Goal: Task Accomplishment & Management: Use online tool/utility

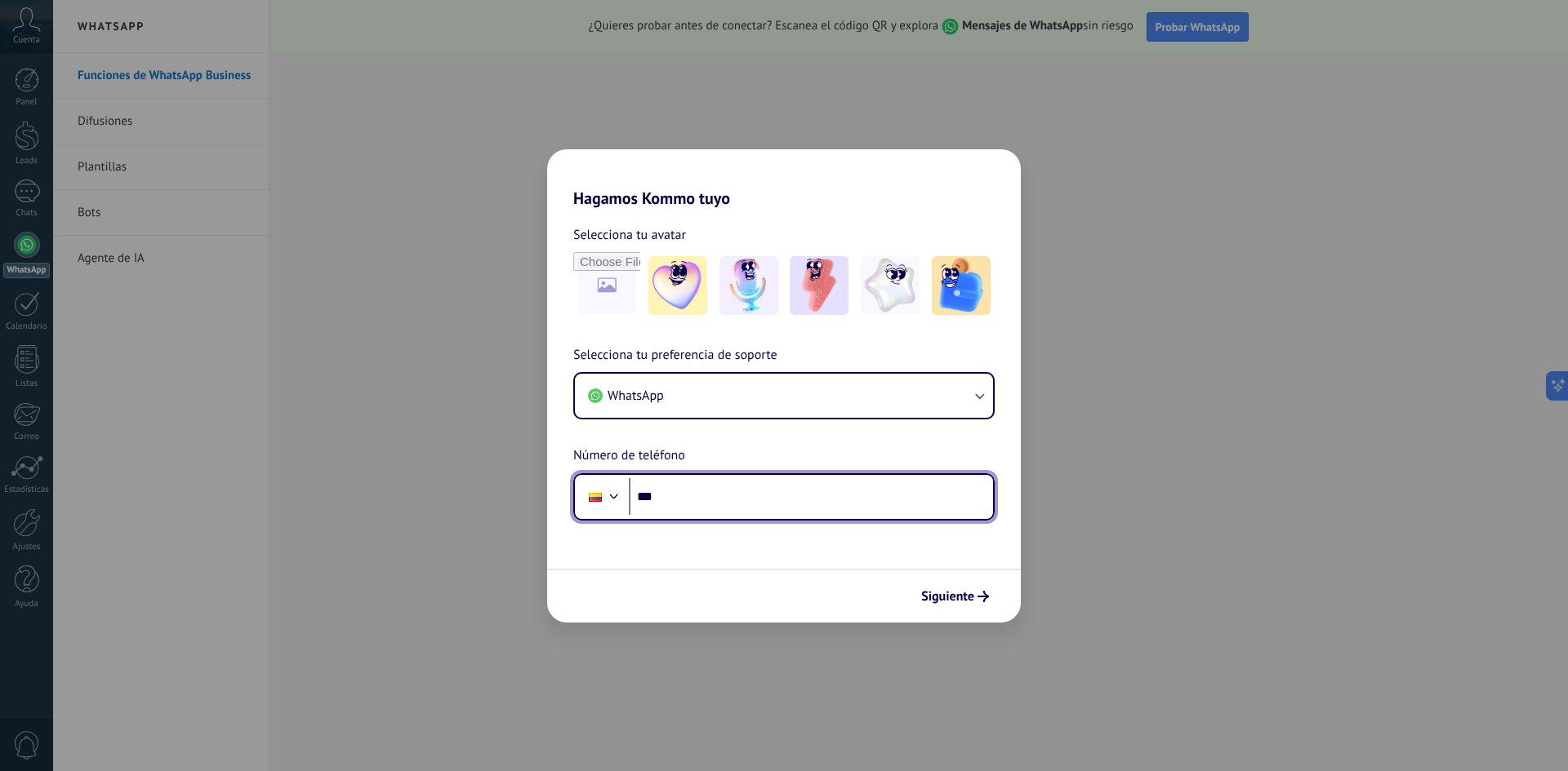
click at [693, 505] on input "***" at bounding box center [811, 497] width 364 height 38
type input "**********"
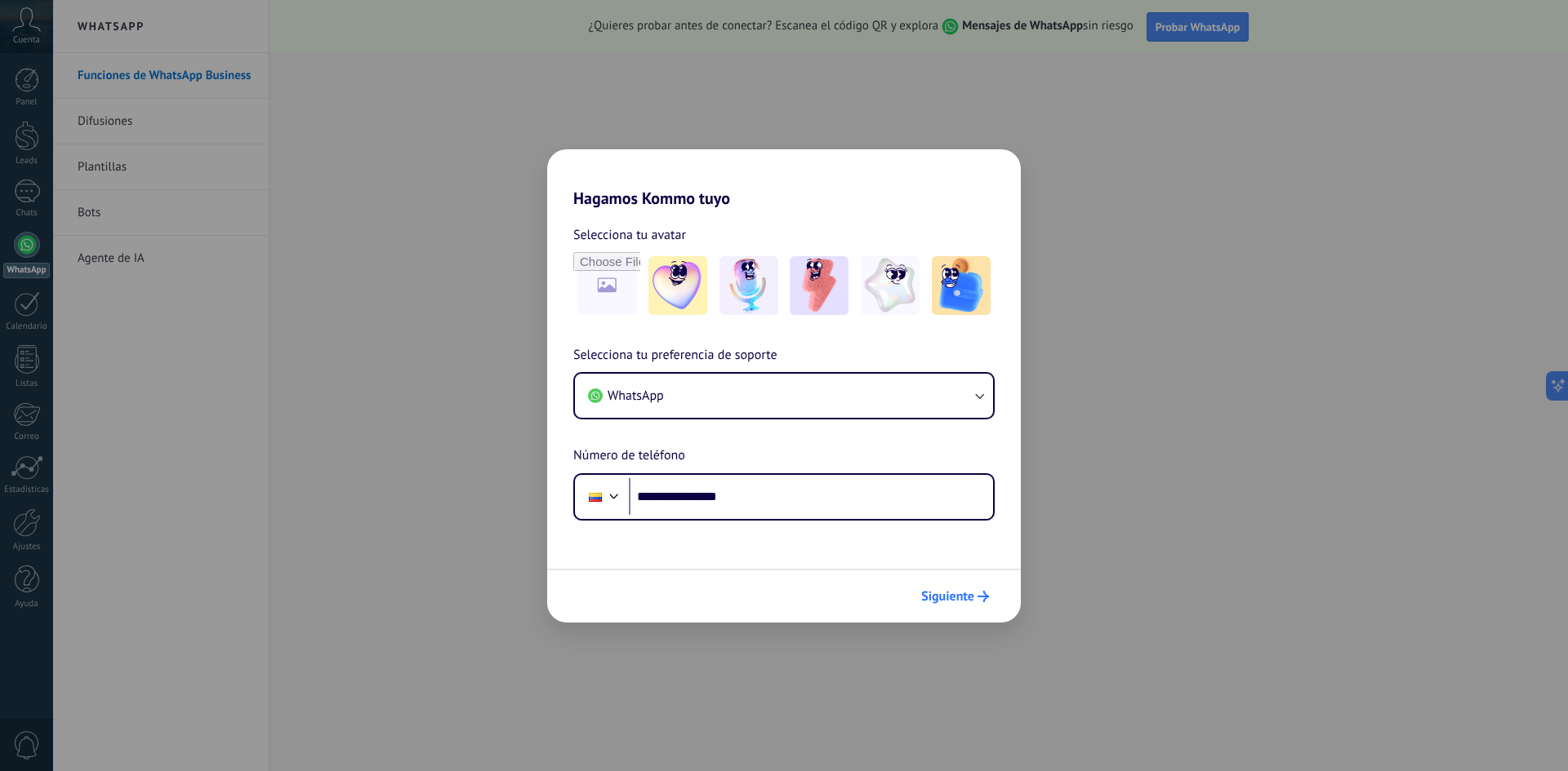
click at [966, 592] on span "Siguiente" at bounding box center [948, 597] width 53 height 11
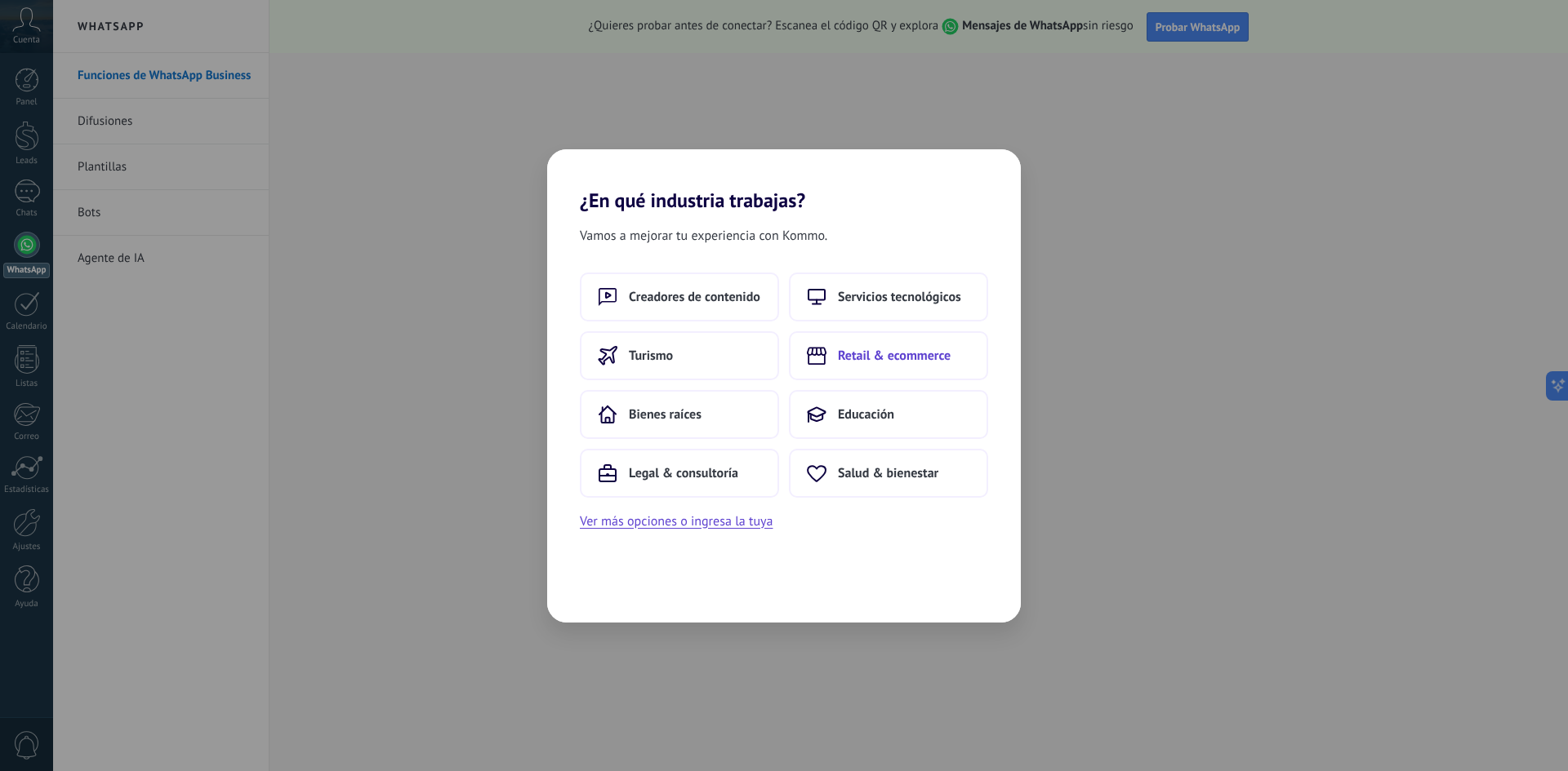
click at [929, 362] on span "Retail & ecommerce" at bounding box center [894, 356] width 112 height 16
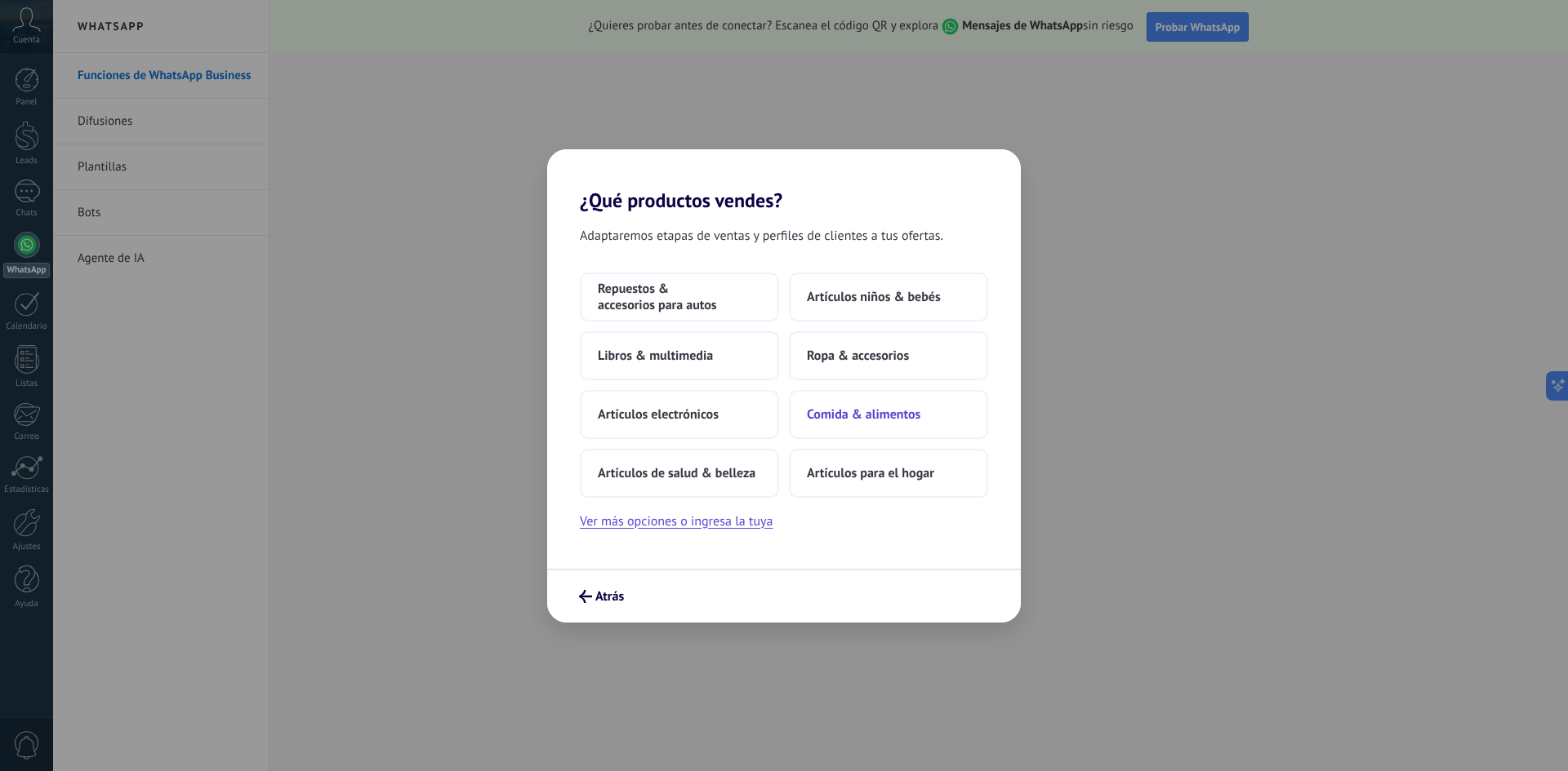
click at [869, 424] on button "Comida & alimentos" at bounding box center [888, 415] width 199 height 49
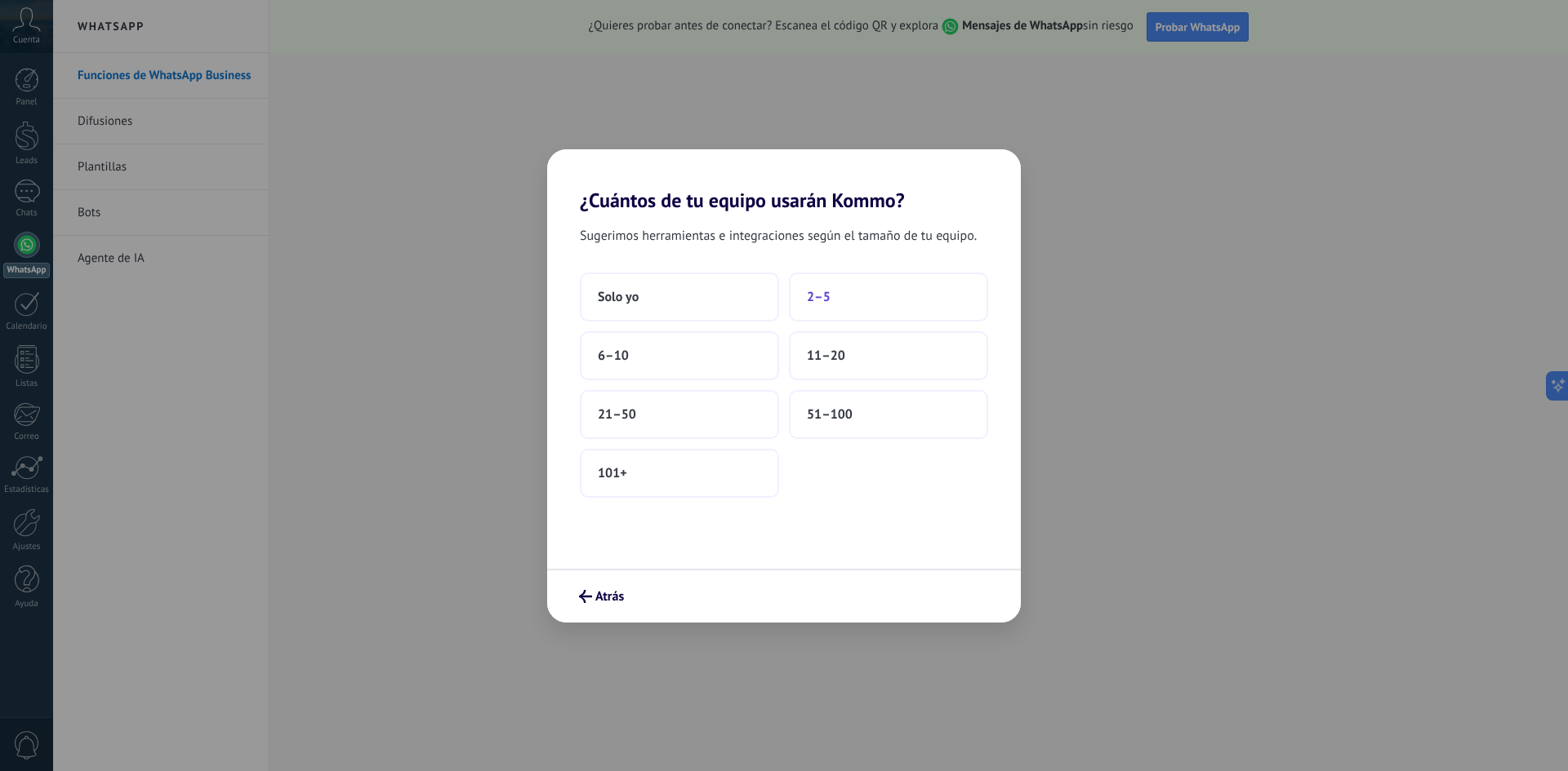
click at [816, 299] on span "2–5" at bounding box center [818, 297] width 24 height 16
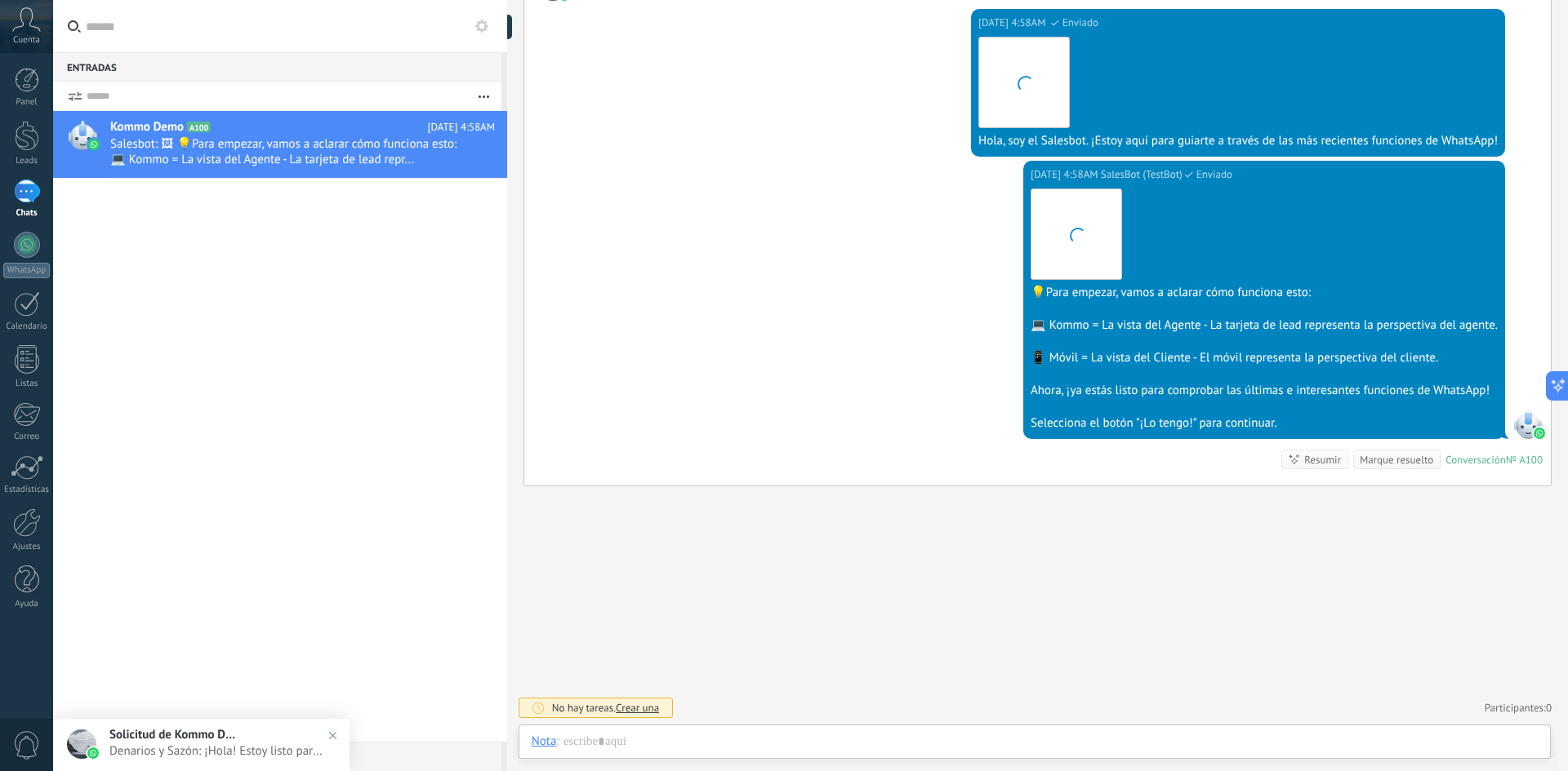
scroll to position [25, 0]
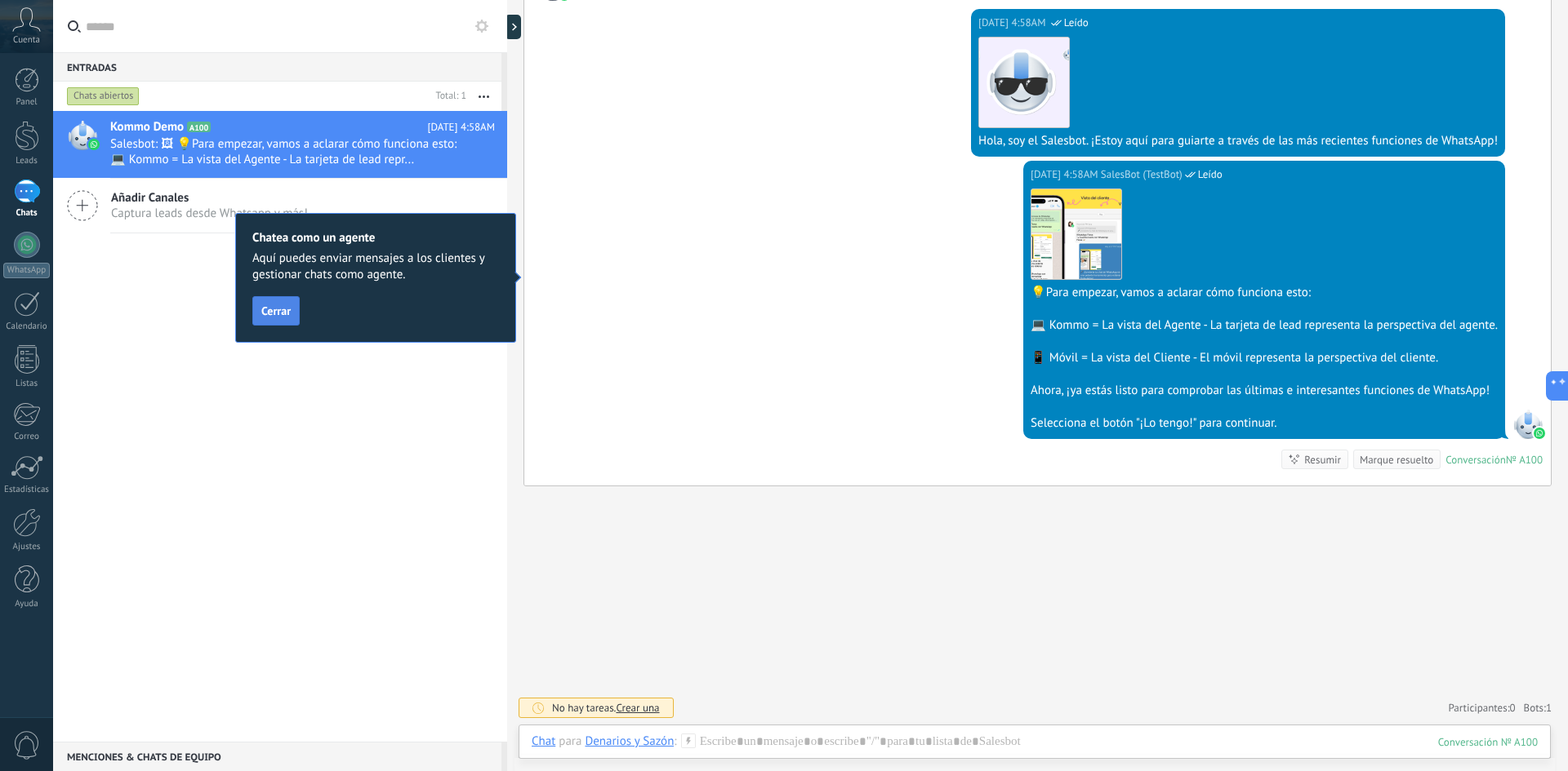
click at [281, 315] on span "Cerrar" at bounding box center [276, 311] width 30 height 11
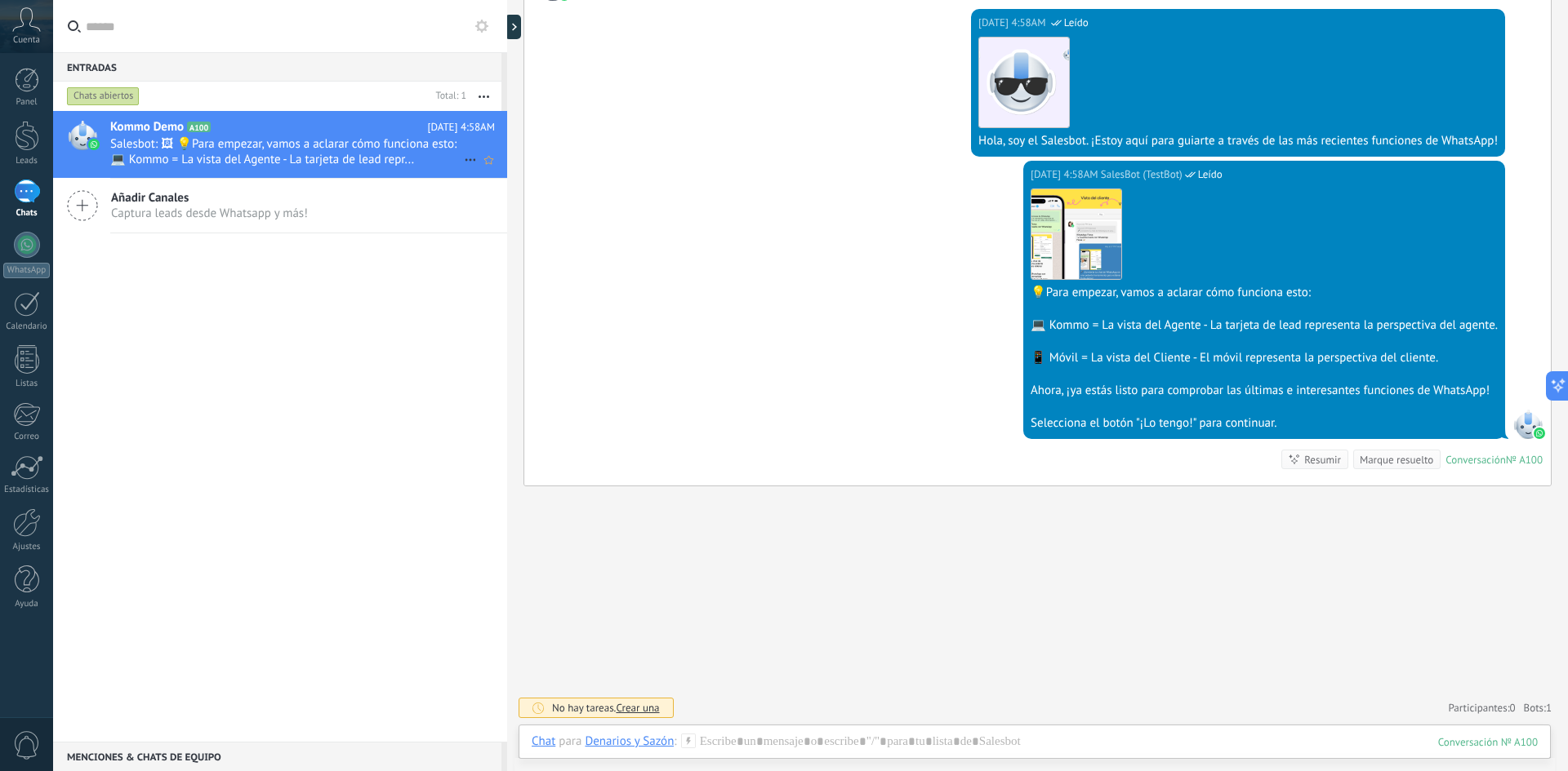
click at [312, 147] on span "Salesbot: 🖼 💡Para empezar, vamos a aclarar cómo funciona esto: 💻 Kommo = La vis…" at bounding box center [286, 152] width 354 height 31
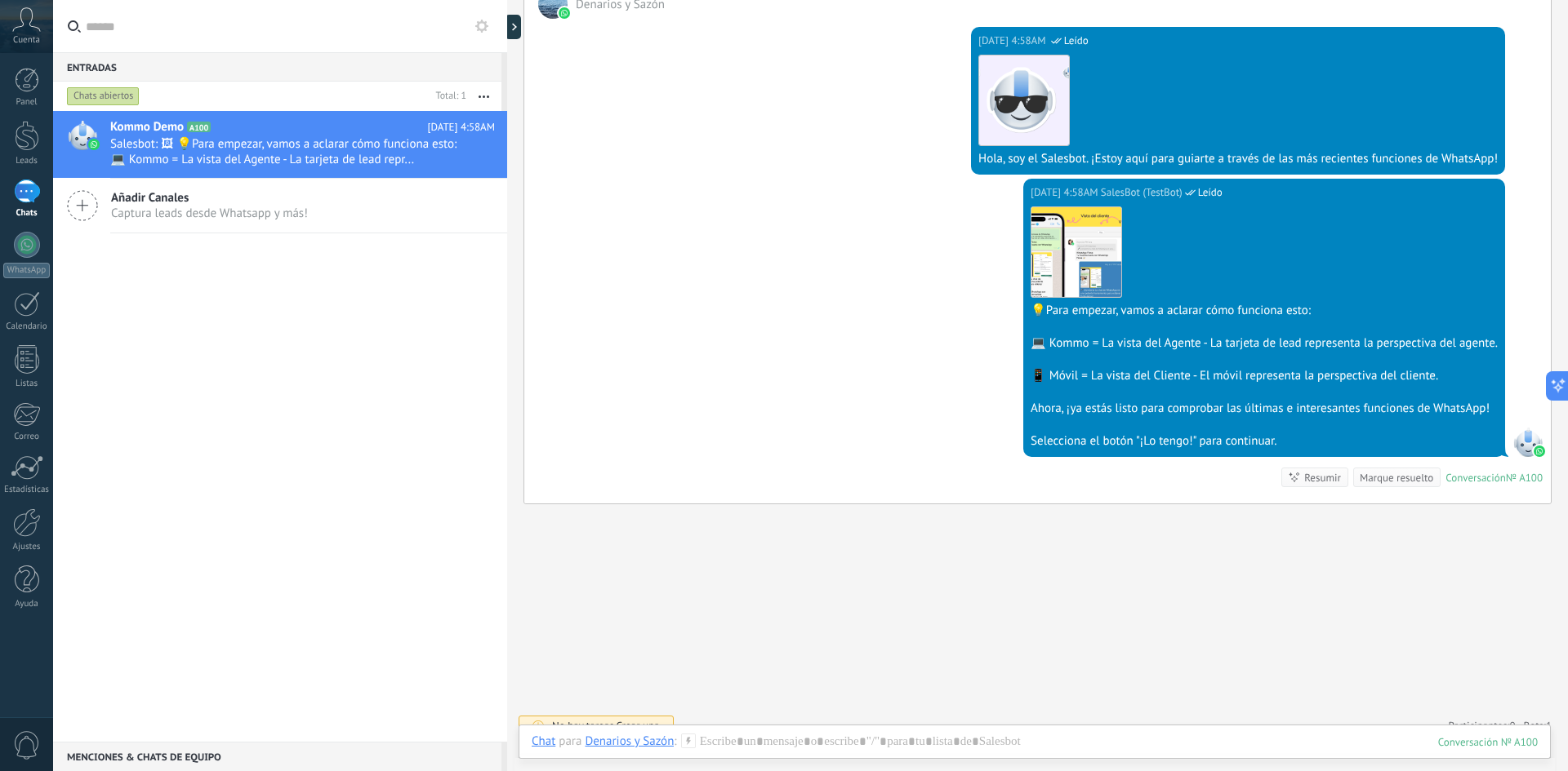
scroll to position [310, 0]
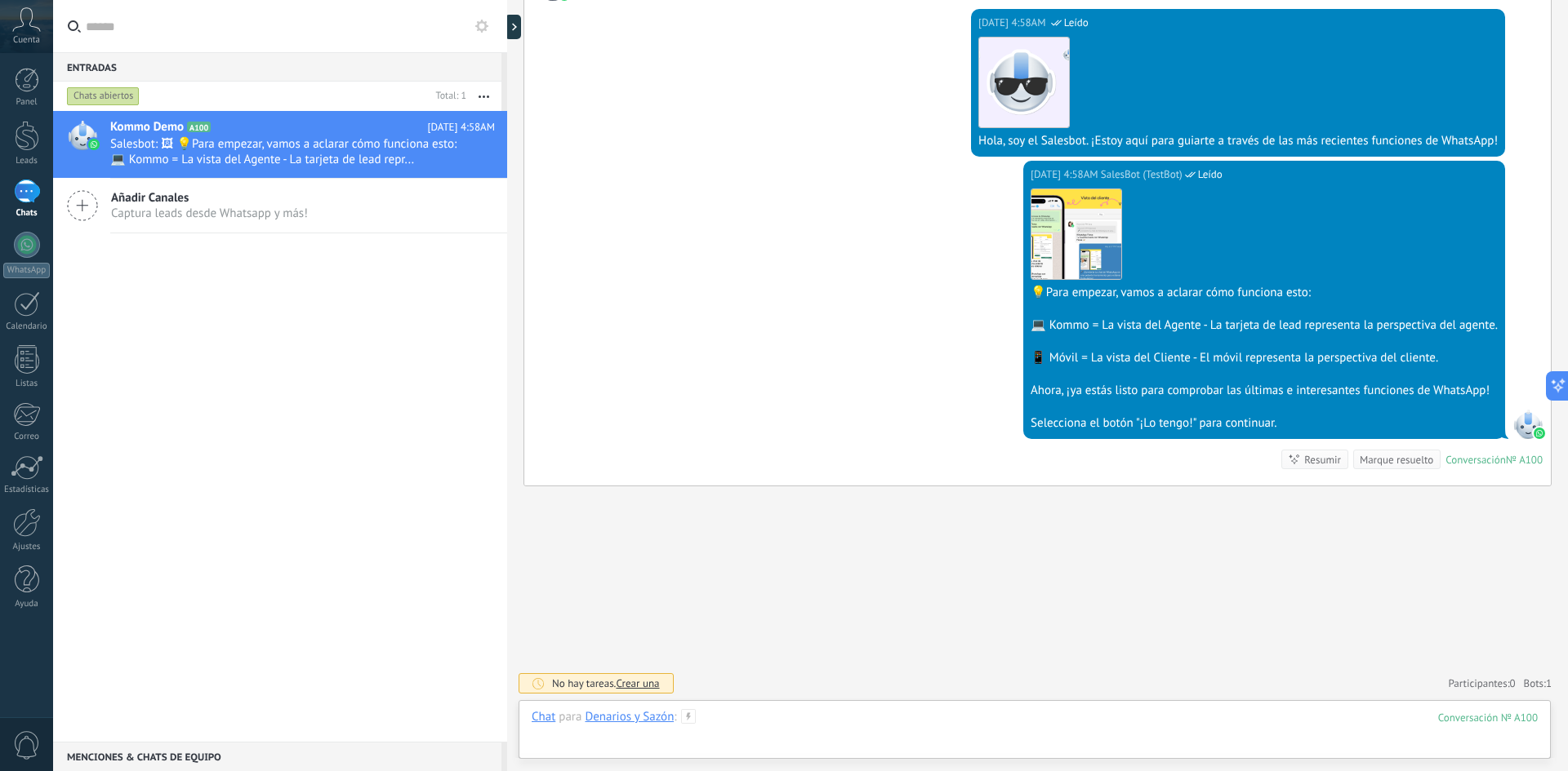
click at [886, 728] on div at bounding box center [1035, 734] width 1006 height 49
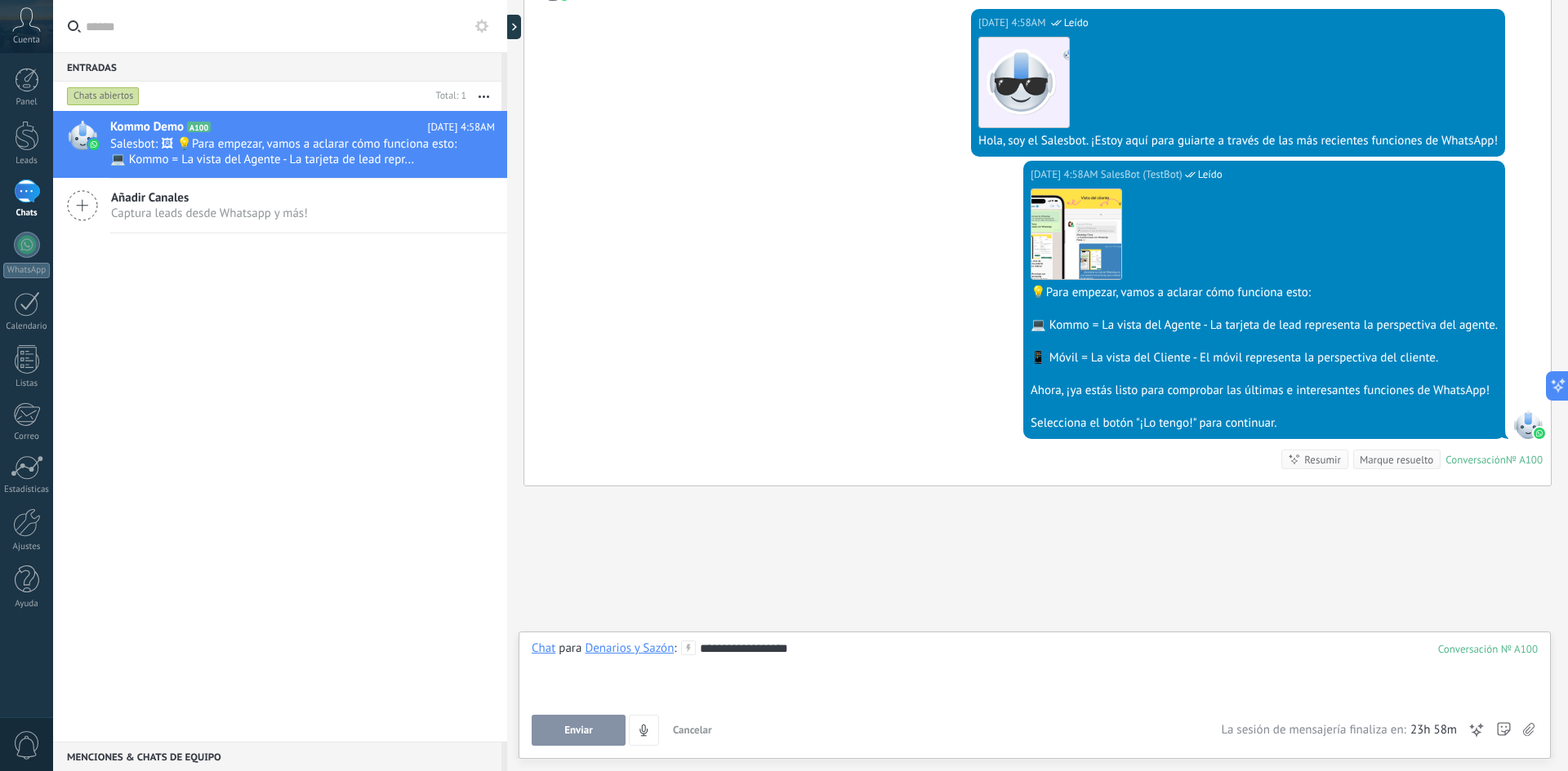
click at [589, 732] on span "Enviar" at bounding box center [578, 731] width 29 height 11
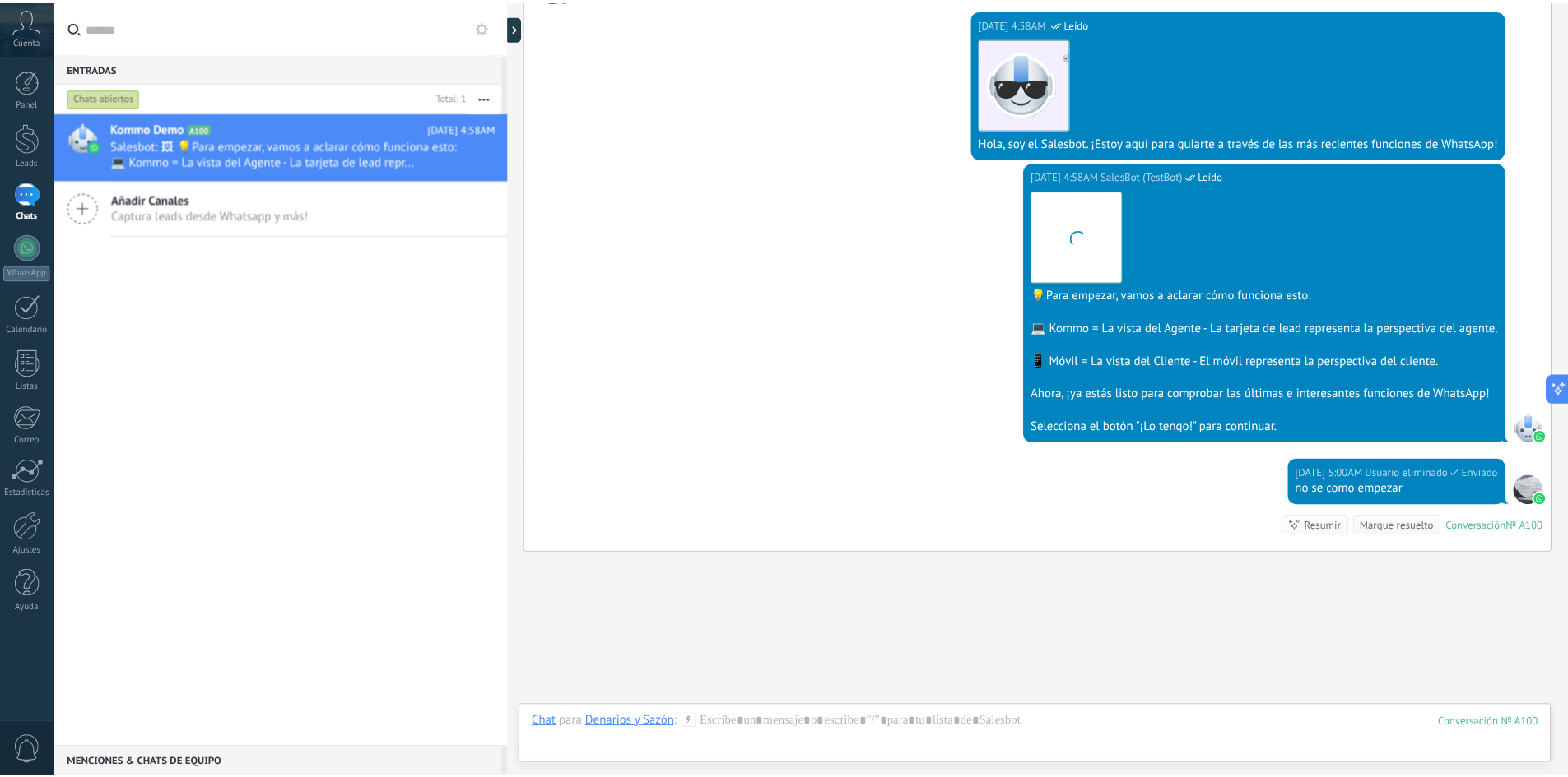
scroll to position [375, 0]
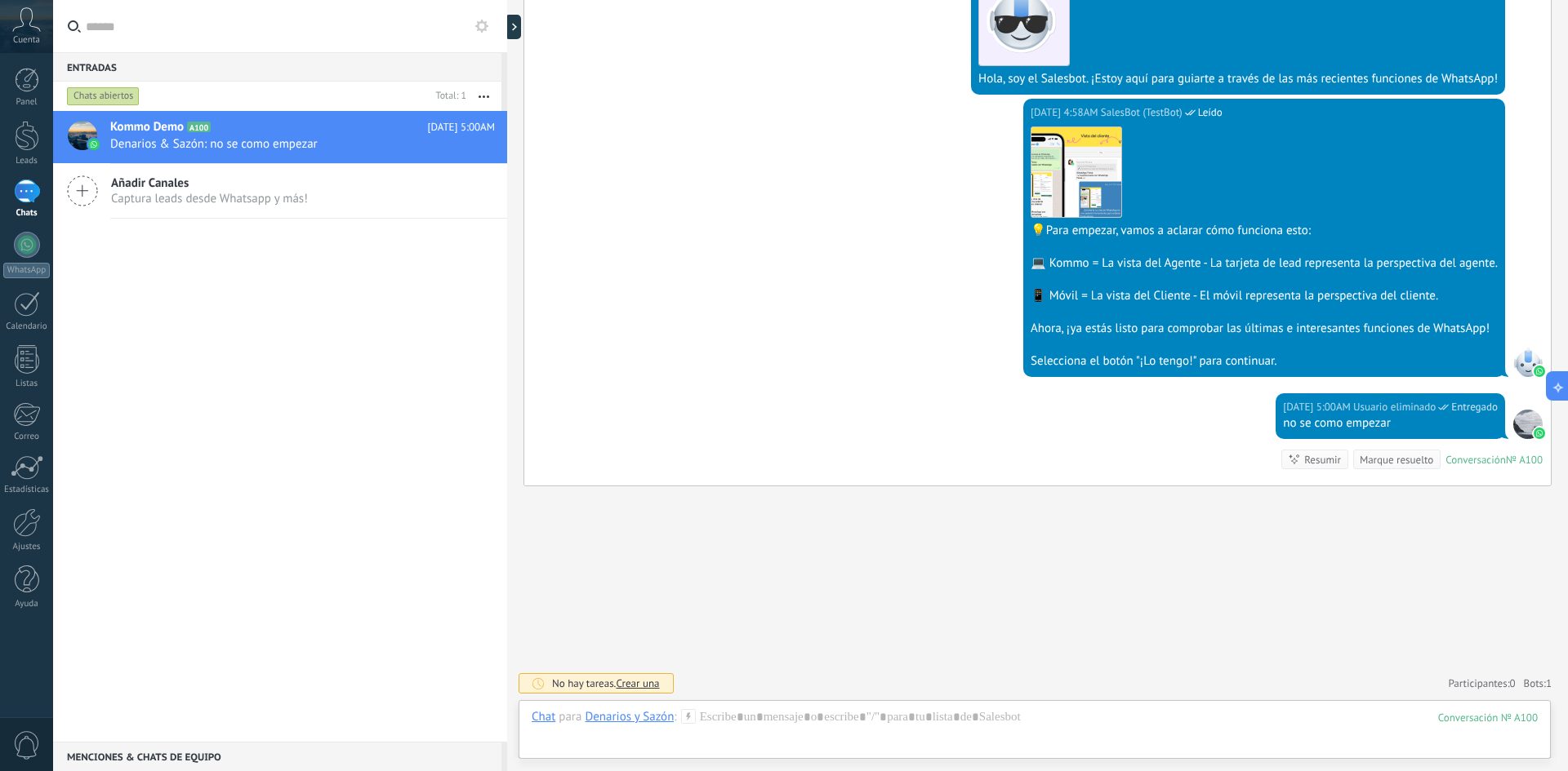
click at [638, 685] on span "Crear una" at bounding box center [637, 683] width 43 height 14
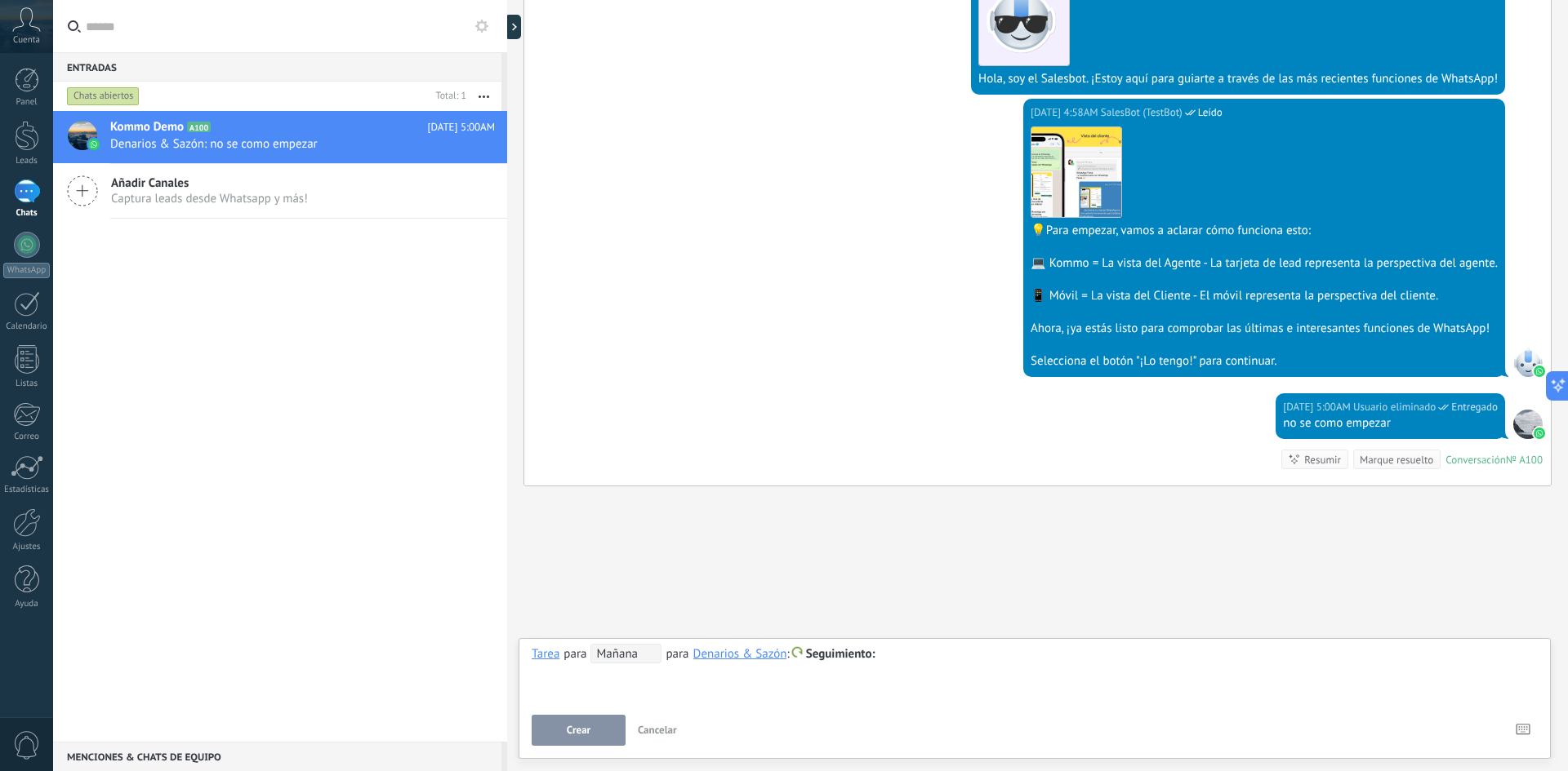
click at [591, 458] on div "[DATE] 5:00AM Usuario eliminado Entregado no se como empezar Conversación № A10…" at bounding box center [1037, 440] width 1026 height 92
click at [24, 44] on span "Cuenta" at bounding box center [26, 40] width 27 height 11
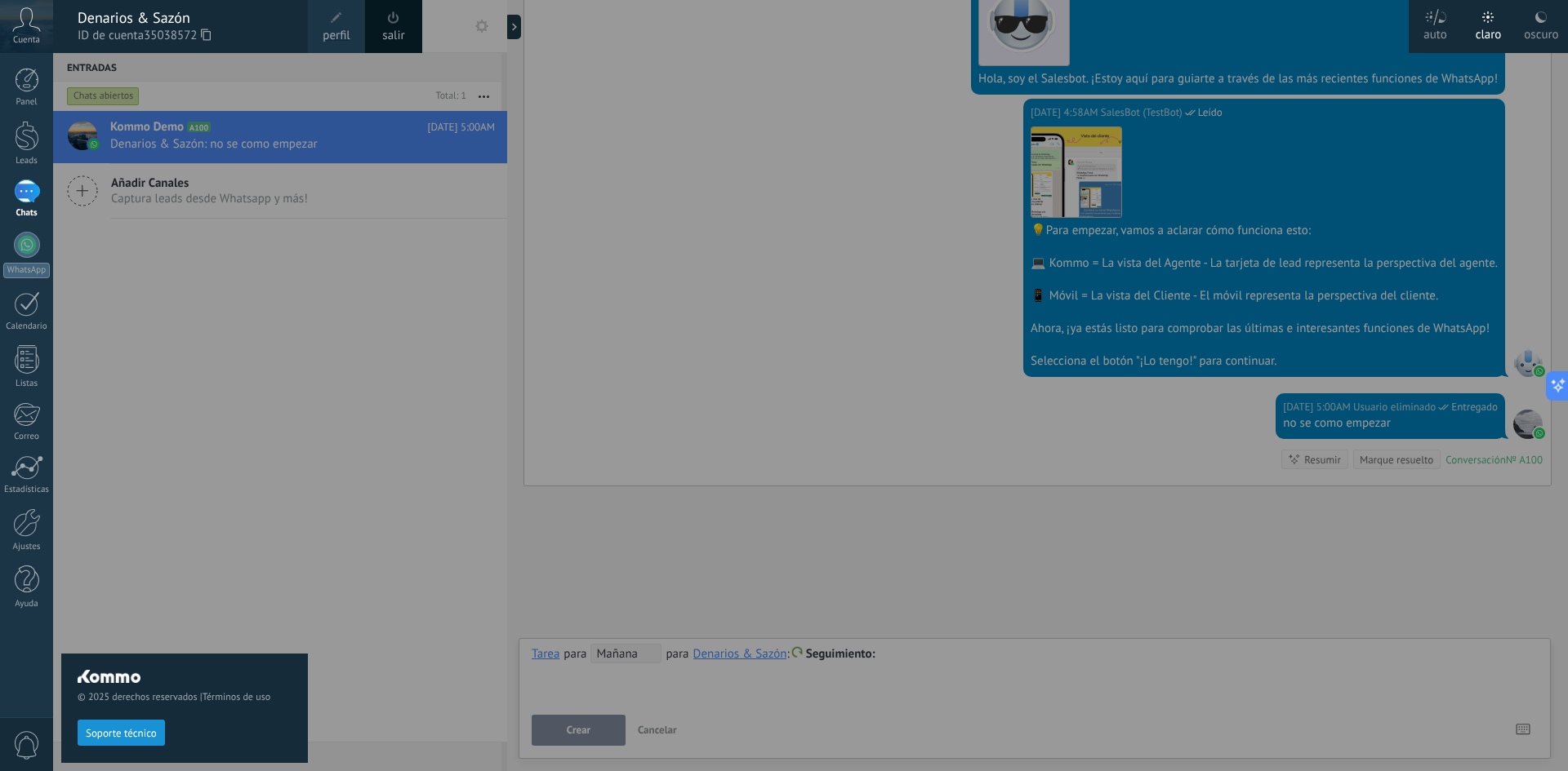
click at [327, 23] on link "perfil" at bounding box center [336, 26] width 57 height 53
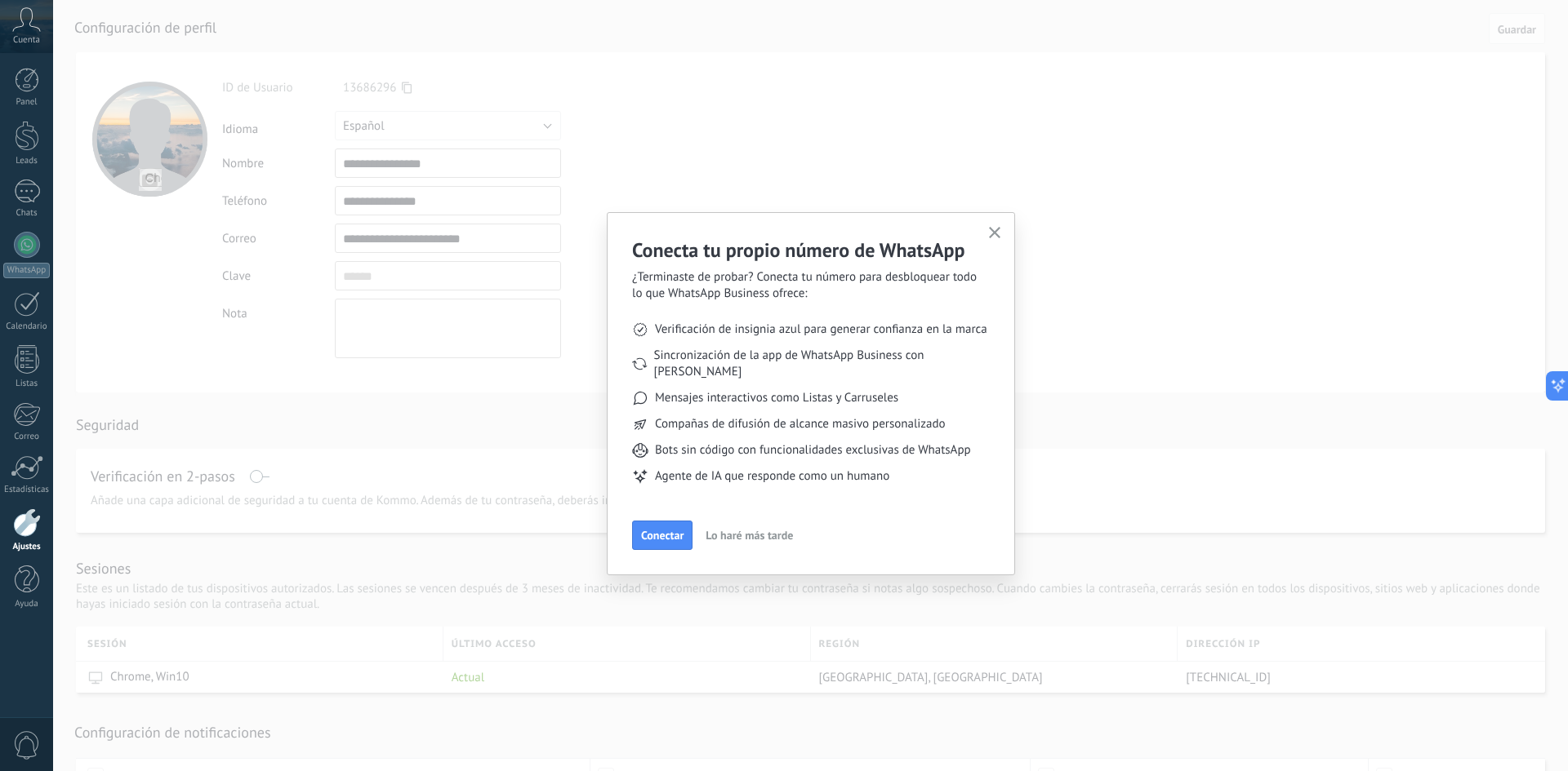
click at [986, 239] on button "button" at bounding box center [994, 234] width 21 height 22
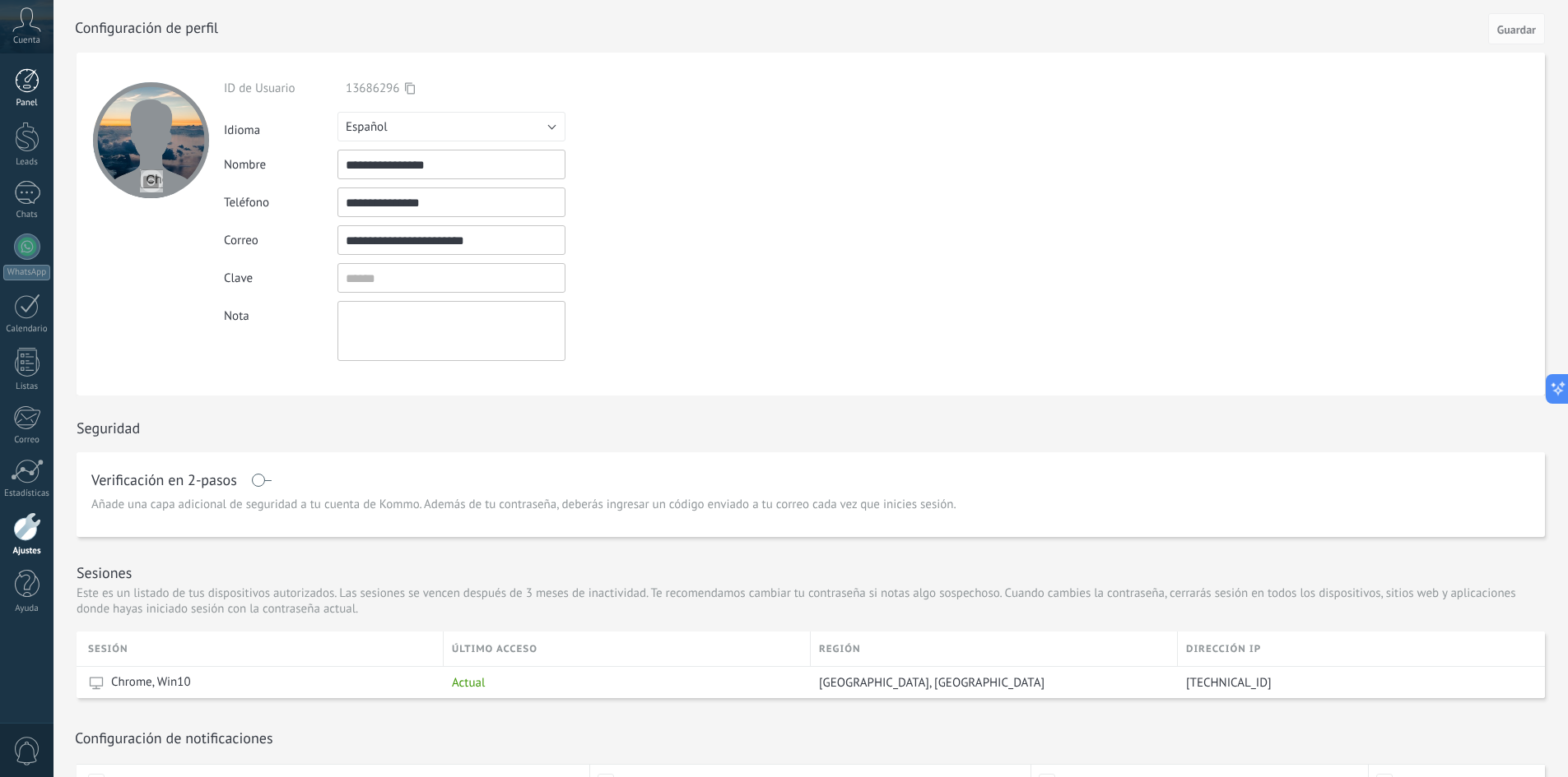
click at [16, 98] on div "Panel" at bounding box center [27, 102] width 48 height 11
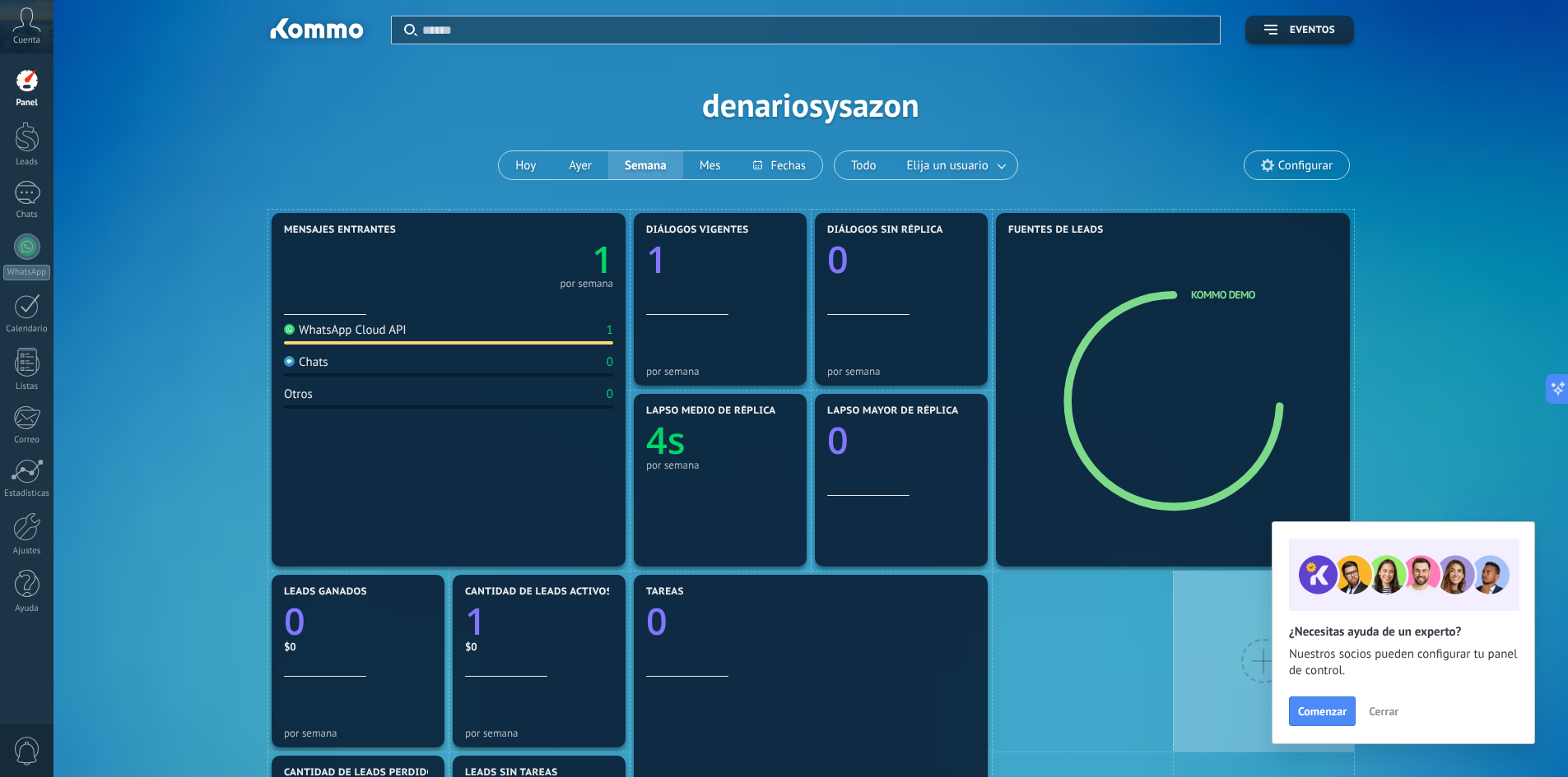
click at [618, 292] on section "Mensajes entrantes 1 por semana WhatsApp Cloud API 1 Chats 0 Otros 0" at bounding box center [448, 390] width 354 height 354
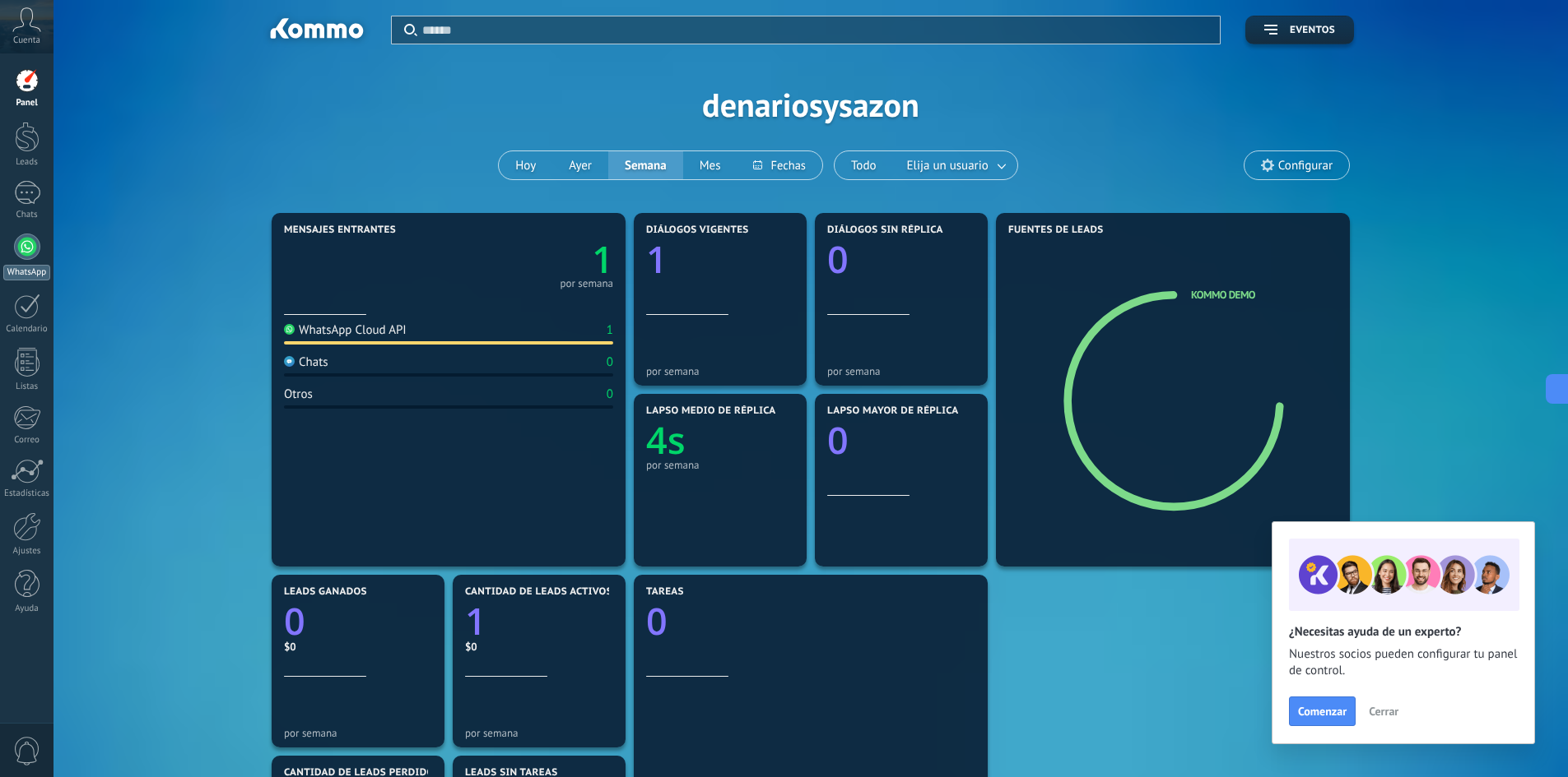
click at [33, 255] on div at bounding box center [27, 247] width 26 height 26
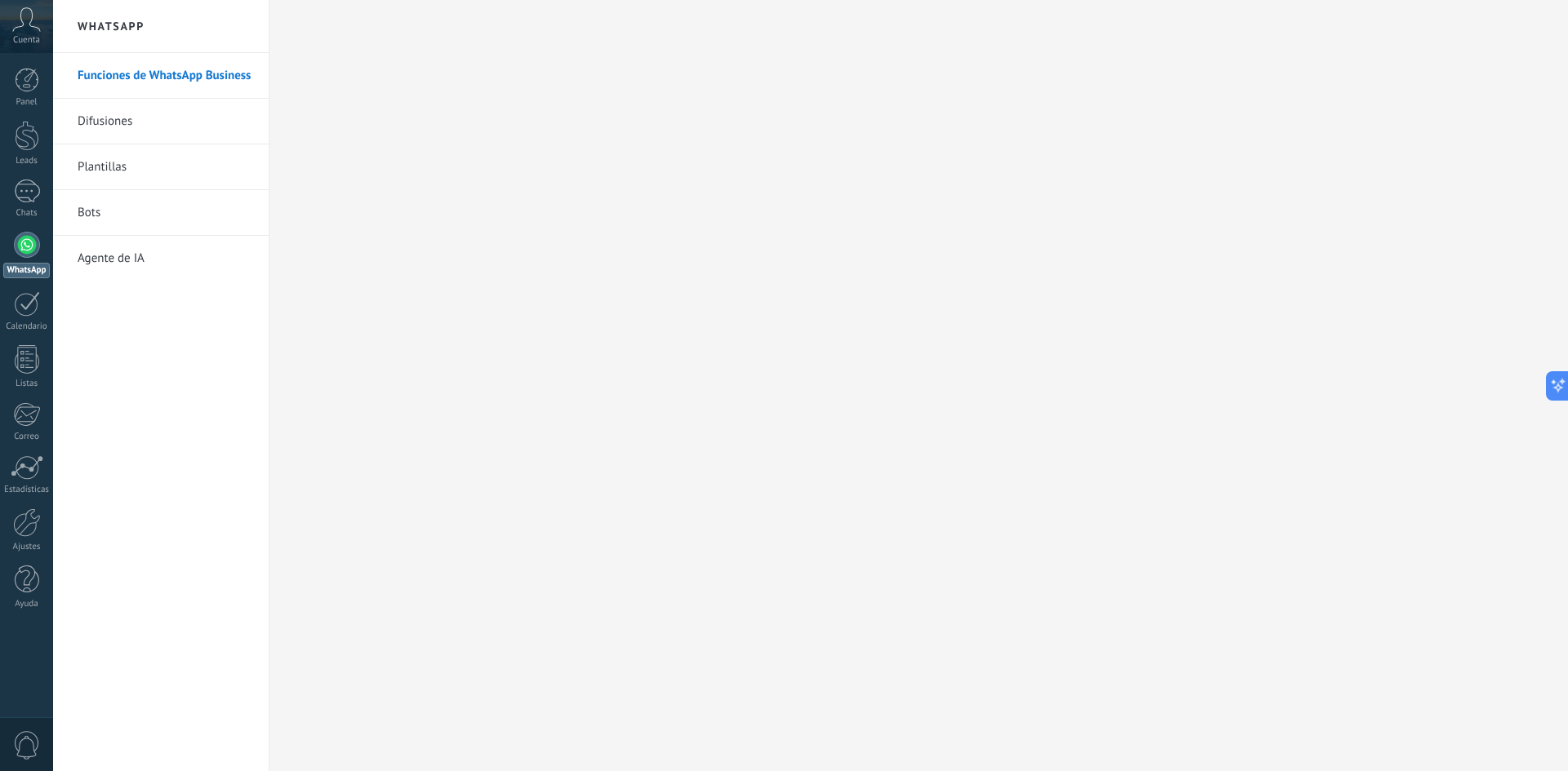
click at [113, 130] on link "Difusiones" at bounding box center [165, 121] width 175 height 46
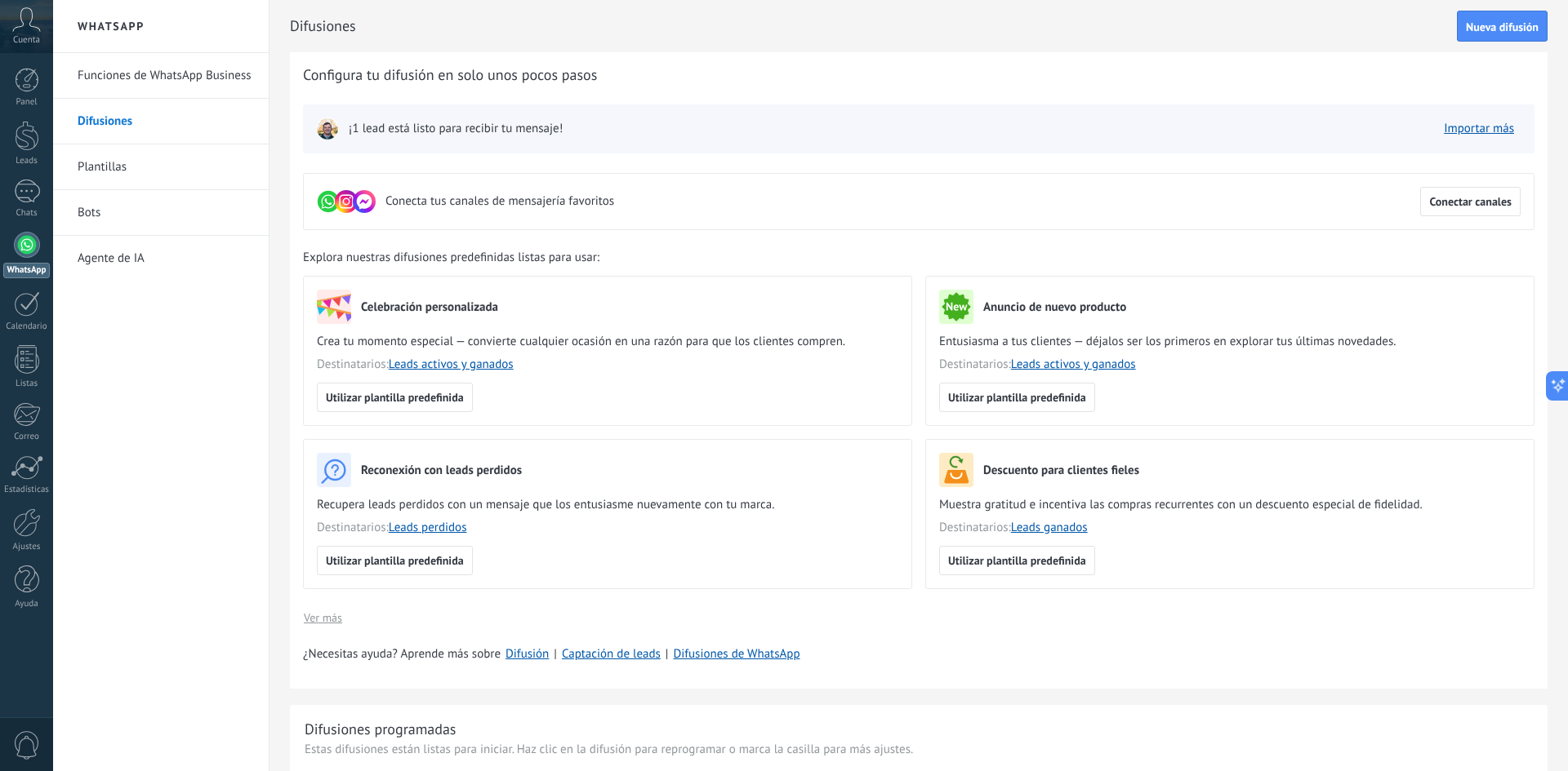
click at [109, 164] on link "Plantillas" at bounding box center [165, 167] width 175 height 46
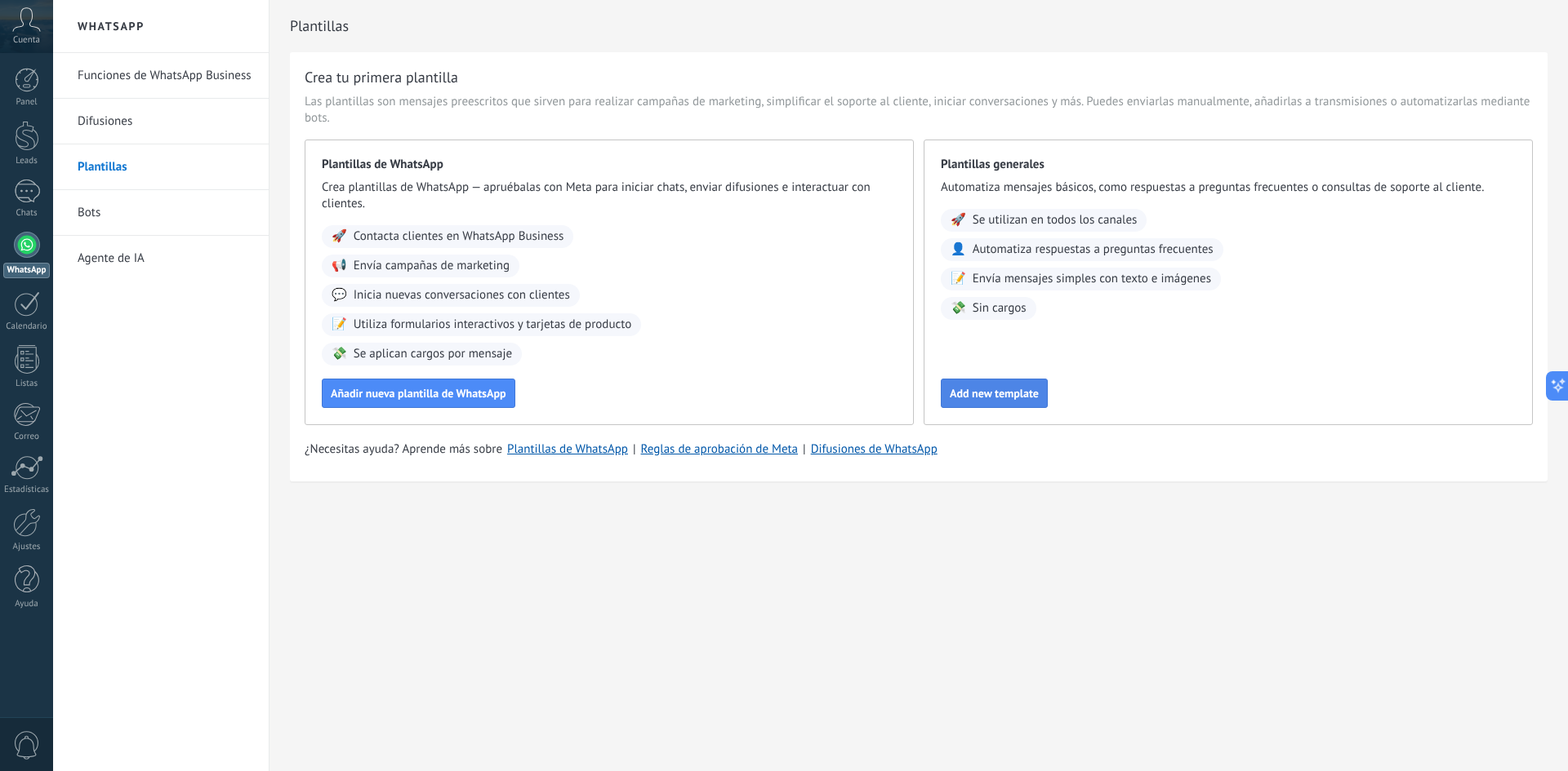
click at [1010, 395] on span "Add new template" at bounding box center [994, 394] width 89 height 11
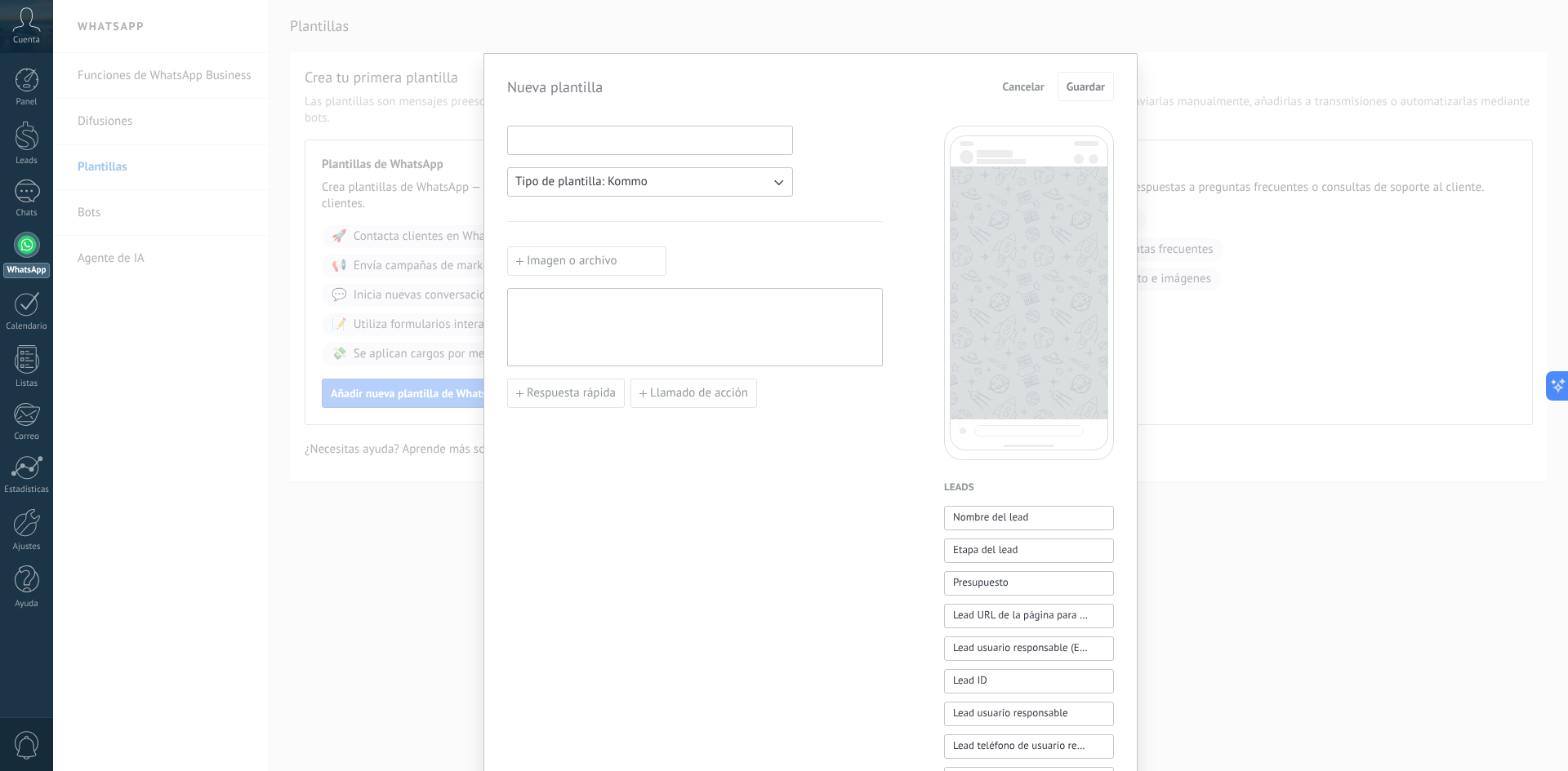
click at [601, 144] on input at bounding box center [650, 139] width 284 height 26
click at [641, 178] on span "Tipo de plantilla: Kommo" at bounding box center [581, 182] width 132 height 16
click at [639, 216] on li "WhatsApp" at bounding box center [644, 210] width 295 height 28
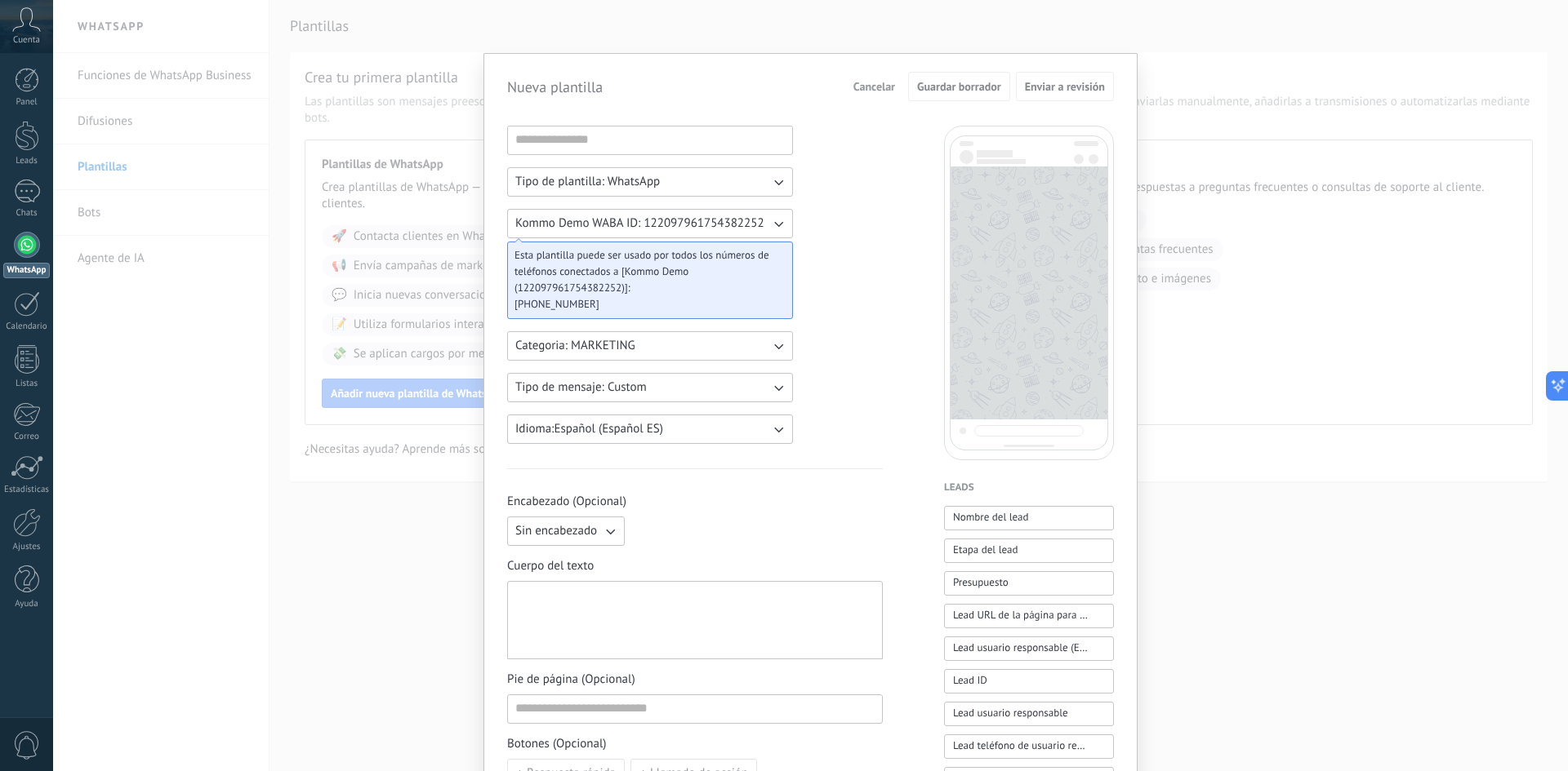
click at [841, 268] on div "Tipo de plantilla: WhatsApp Kommo Demo WABA ID: 122097961754382252 Esta plantil…" at bounding box center [695, 677] width 376 height 1103
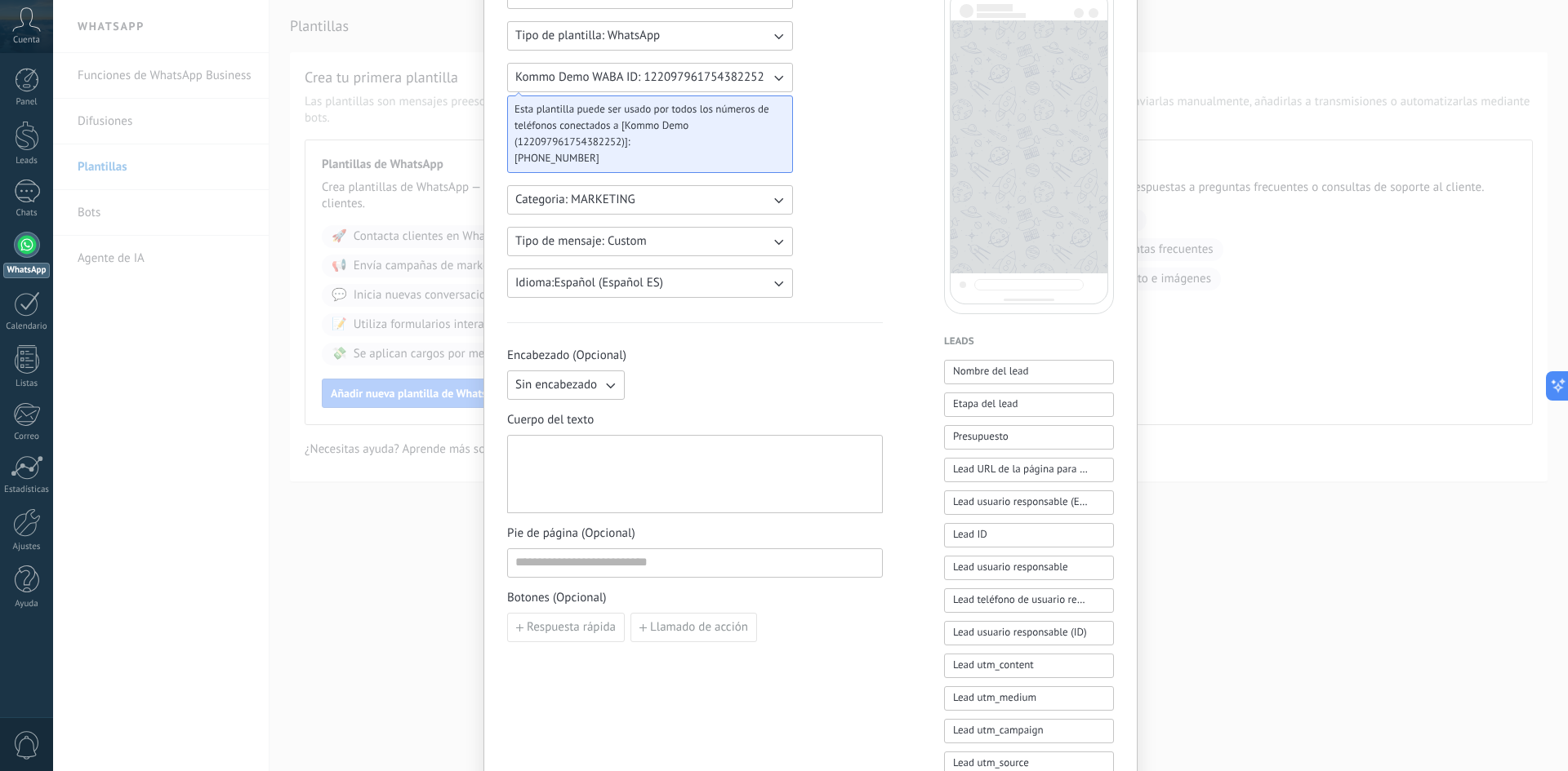
scroll to position [163, 0]
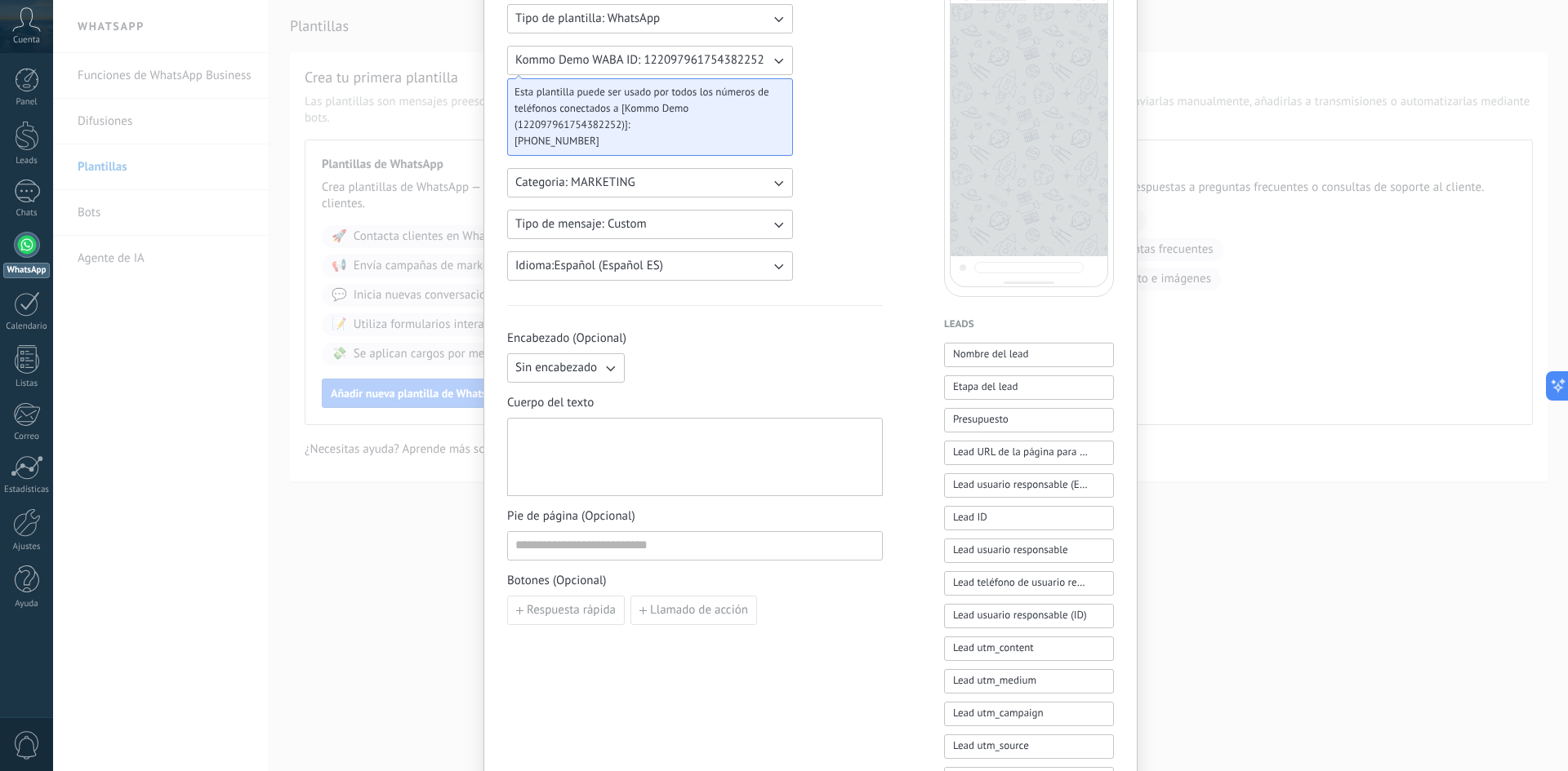
click at [618, 374] on button "Sin encabezado" at bounding box center [565, 368] width 117 height 30
click at [600, 391] on li "Texto" at bounding box center [560, 396] width 126 height 28
click at [591, 445] on div at bounding box center [695, 458] width 359 height 65
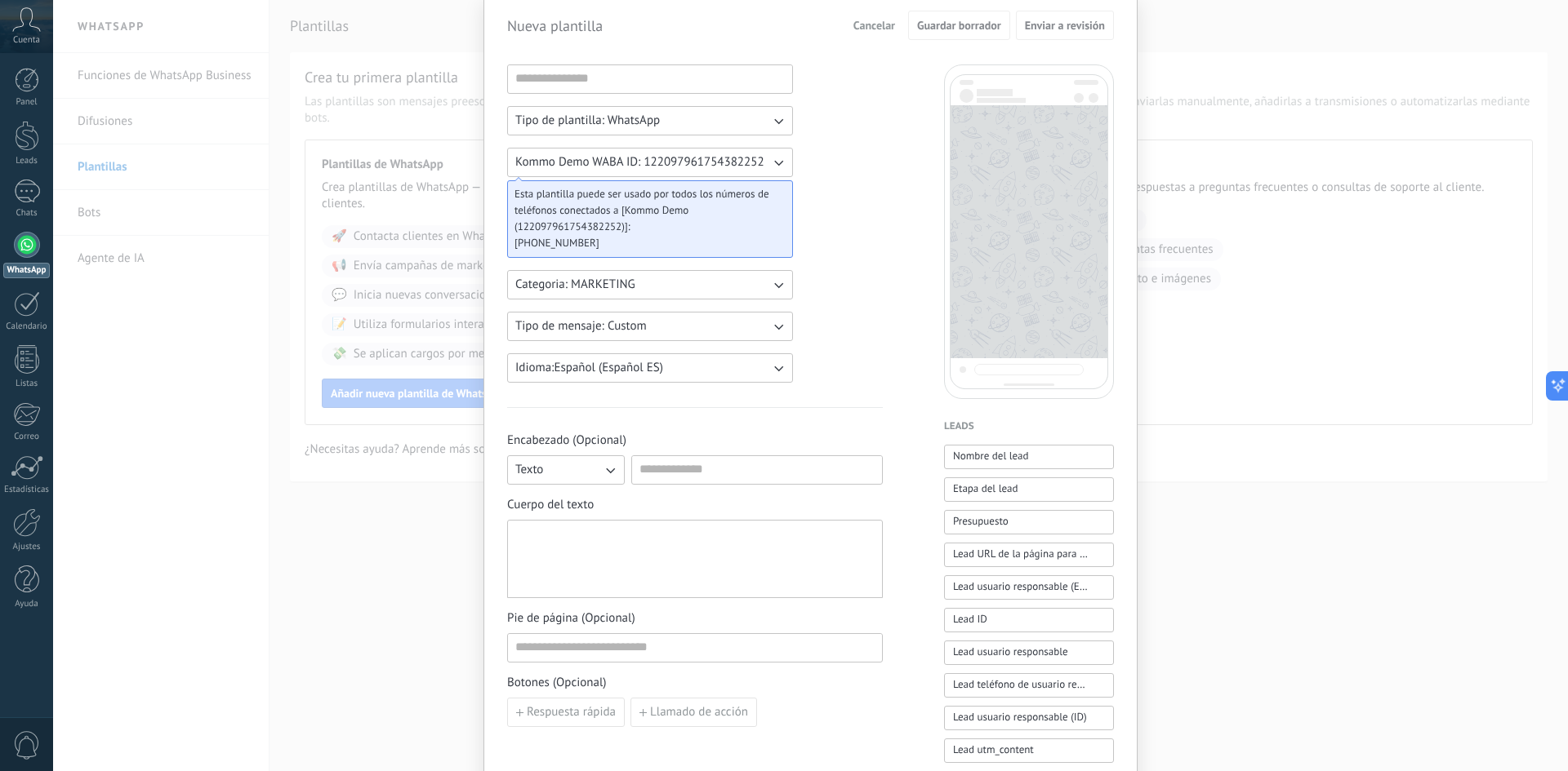
scroll to position [54, 0]
